Goal: Transaction & Acquisition: Purchase product/service

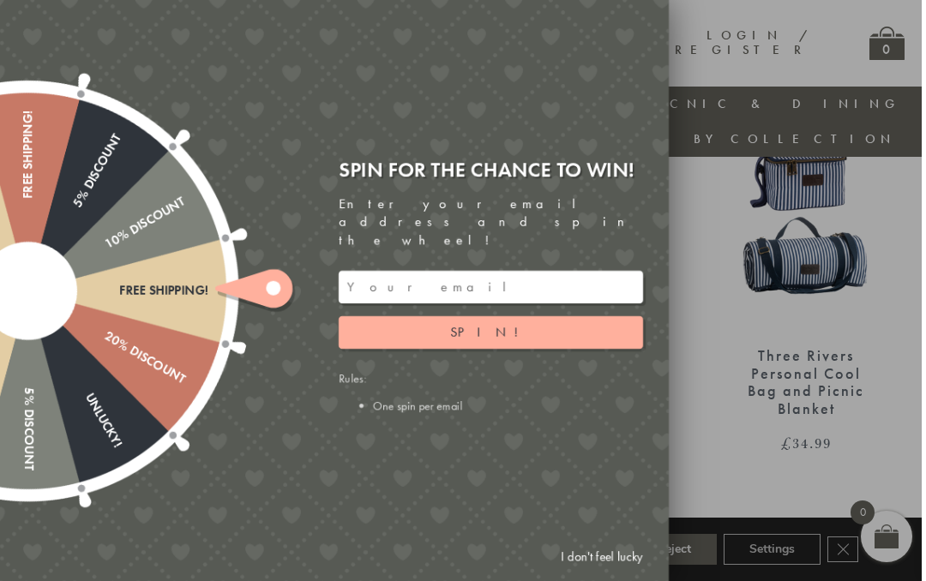
scroll to position [0, 17]
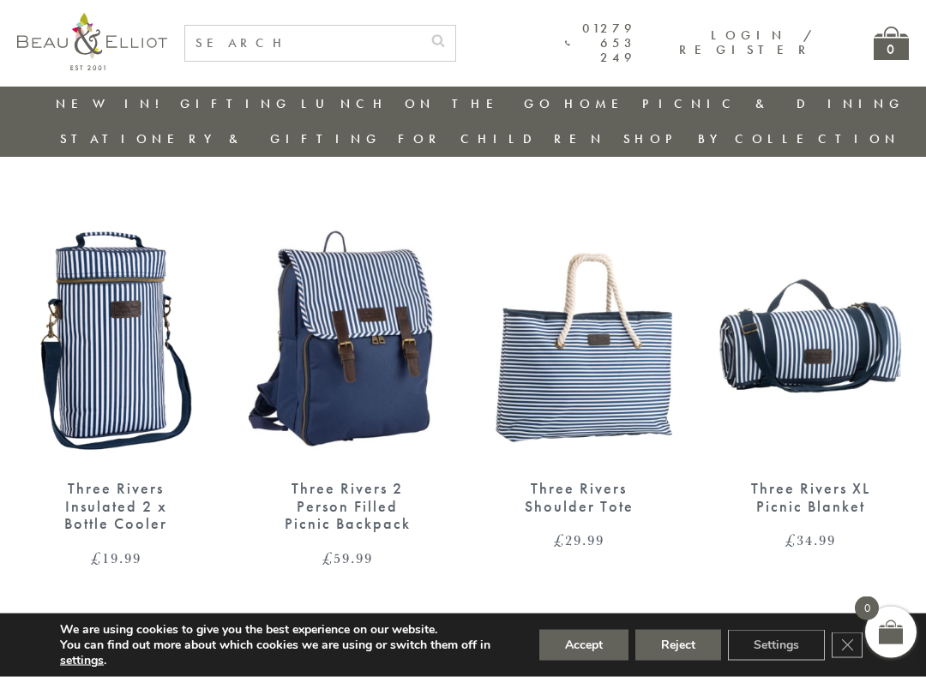
scroll to position [471, 0]
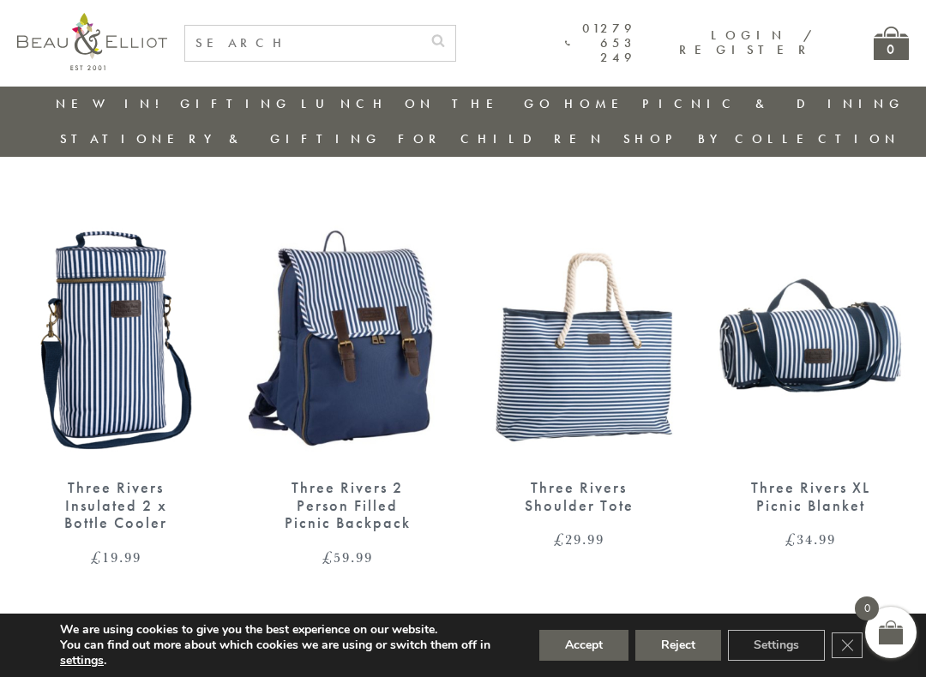
click at [109, 479] on div "Three Rivers Insulated 2 x Bottle Cooler" at bounding box center [115, 505] width 137 height 53
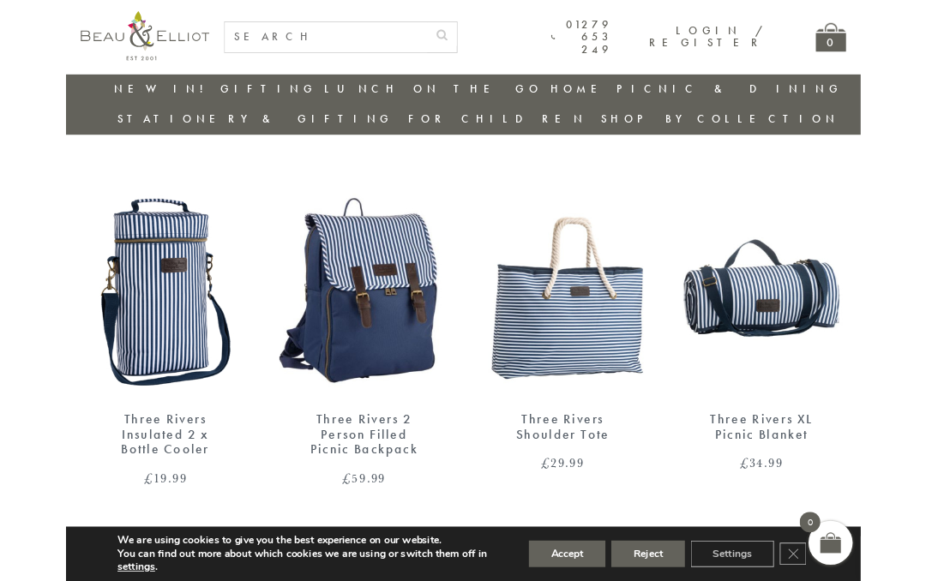
scroll to position [519, 0]
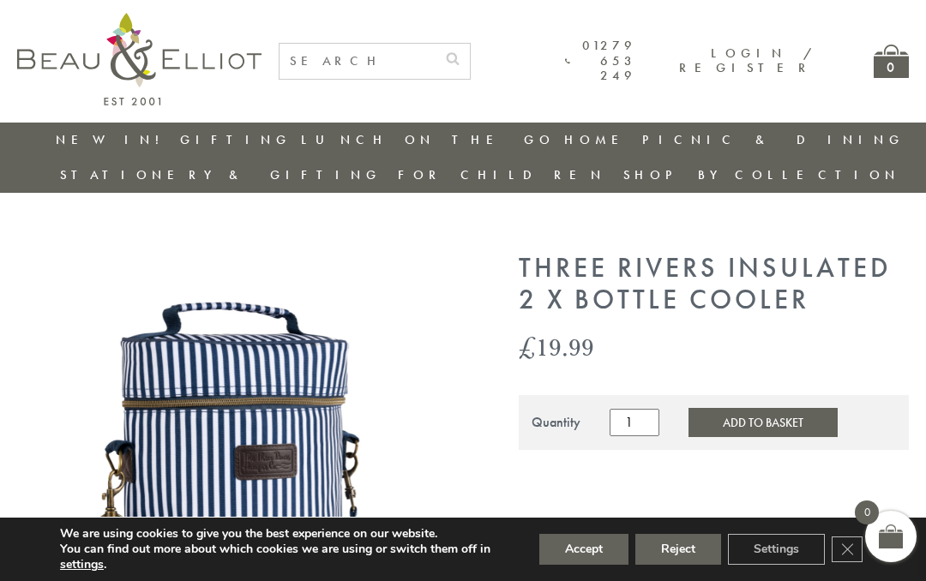
click at [669, 549] on button "Reject" at bounding box center [678, 549] width 86 height 31
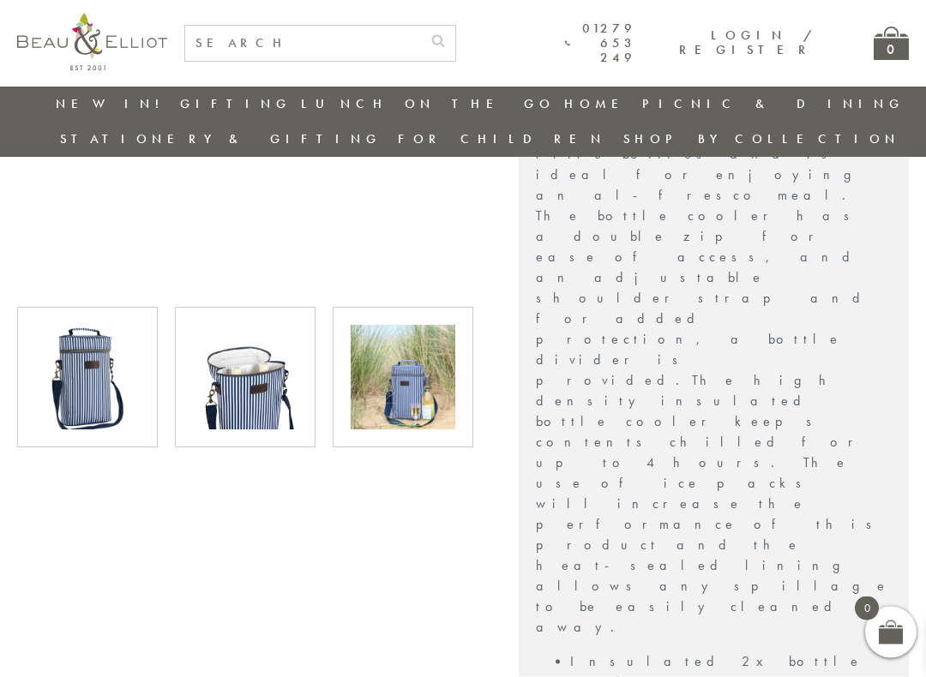
scroll to position [616, 0]
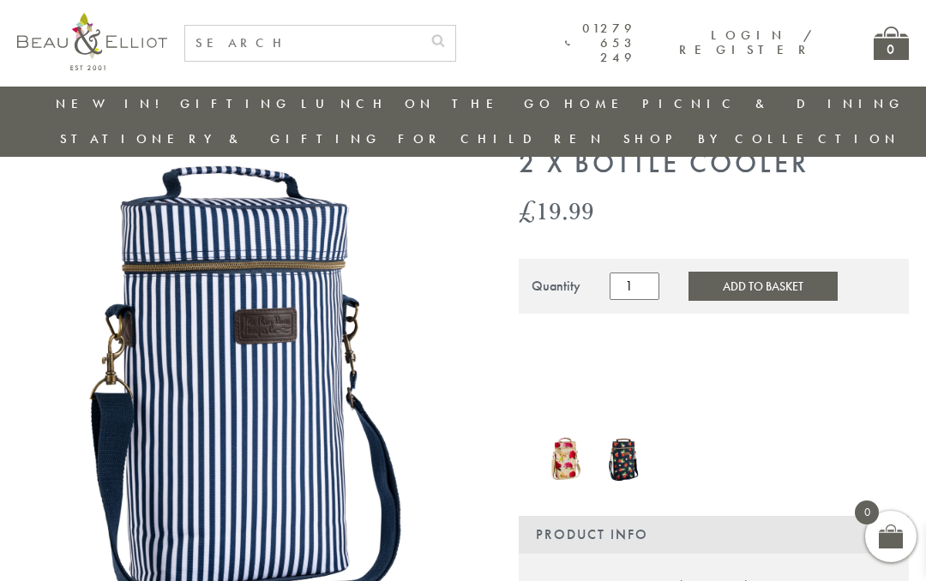
scroll to position [0, 0]
